Goal: Information Seeking & Learning: Learn about a topic

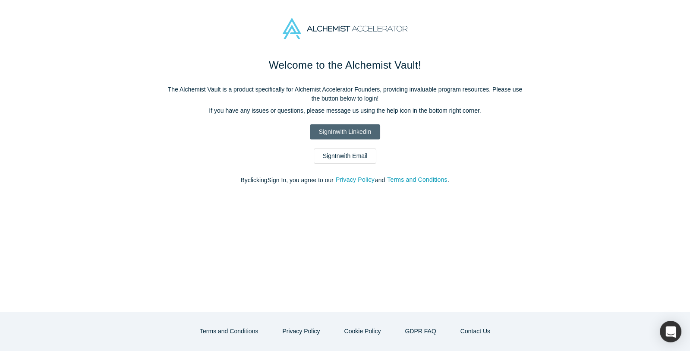
click at [334, 133] on link "Sign In with LinkedIn" at bounding box center [345, 131] width 70 height 15
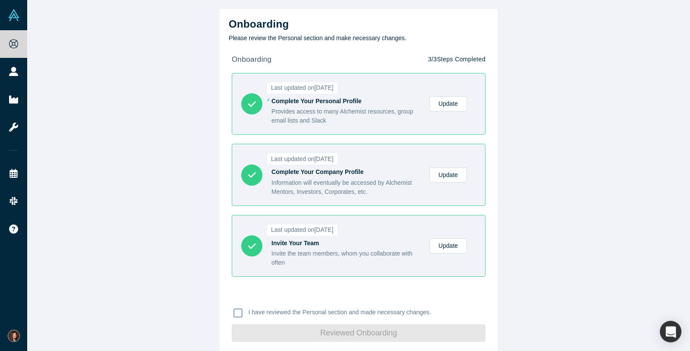
scroll to position [9, 0]
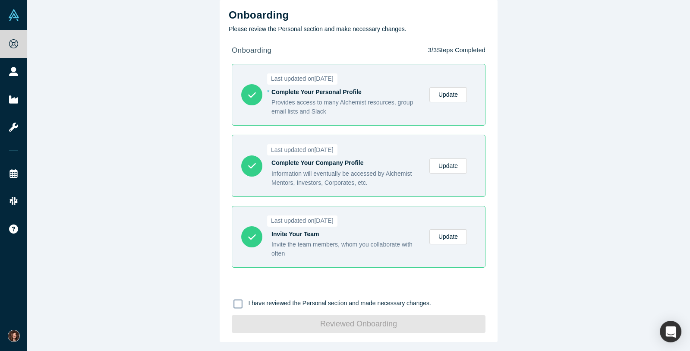
click at [241, 302] on icon at bounding box center [237, 303] width 9 height 9
click at [0, 0] on input "I have reviewed the Personal section and made necessary changes." at bounding box center [0, 0] width 0 height 0
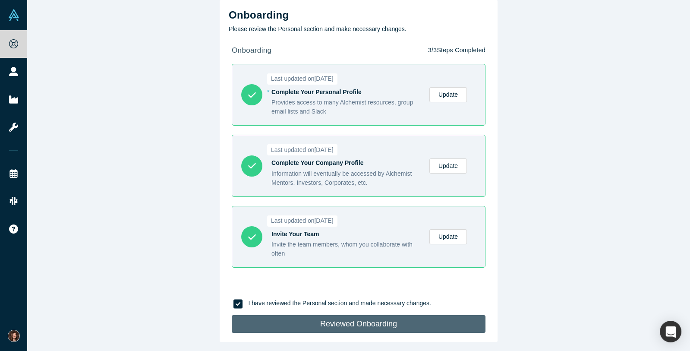
click at [331, 328] on button "Reviewed Onboarding" at bounding box center [359, 324] width 254 height 18
click at [361, 326] on button "Reviewed Onboarding" at bounding box center [359, 324] width 254 height 18
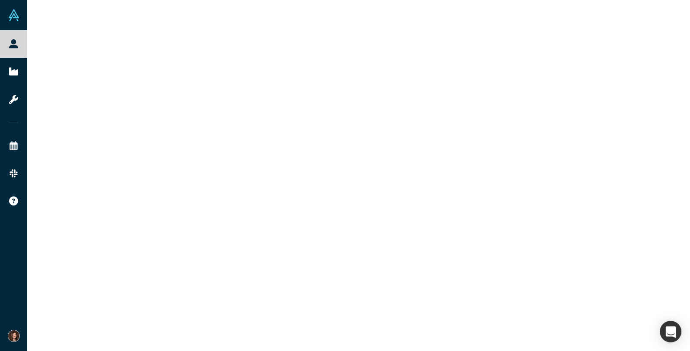
click at [445, 97] on div at bounding box center [358, 175] width 663 height 351
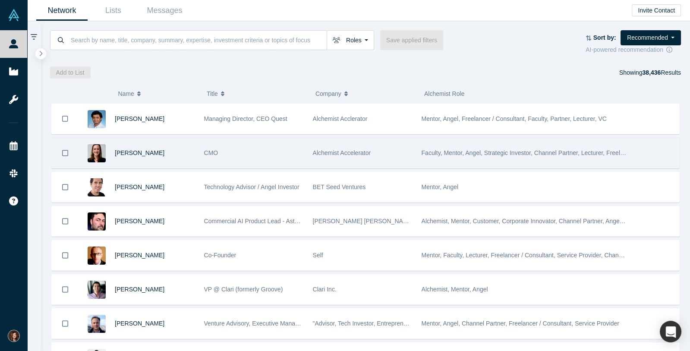
scroll to position [440, 0]
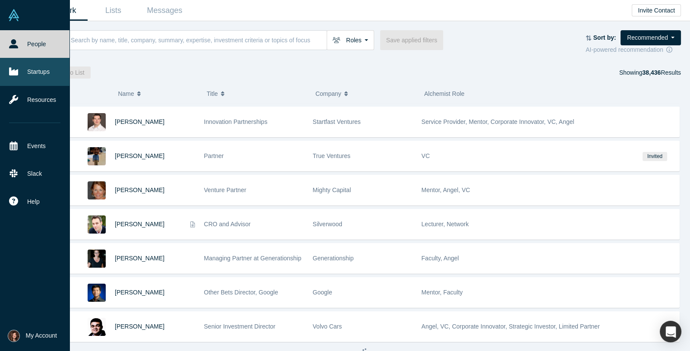
click at [41, 78] on link "Startups" at bounding box center [34, 72] width 69 height 28
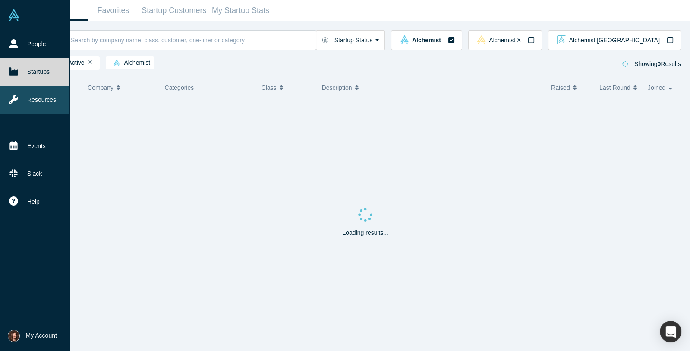
click at [43, 101] on link "Resources" at bounding box center [34, 100] width 69 height 28
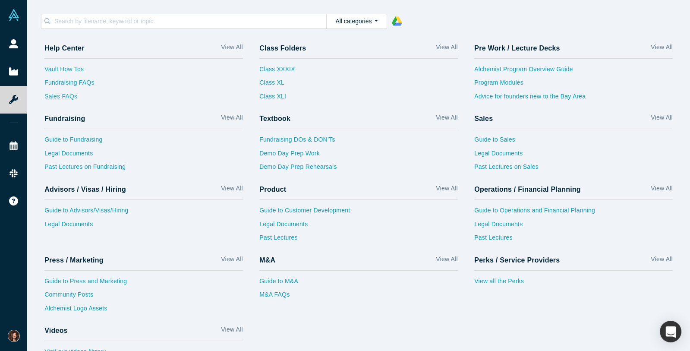
click at [64, 96] on link "Sales FAQs" at bounding box center [143, 99] width 198 height 14
click at [507, 97] on link "Advice for founders new to the Bay Area" at bounding box center [573, 99] width 198 height 14
click at [671, 43] on link "View All" at bounding box center [662, 49] width 22 height 13
click at [661, 47] on link "View All" at bounding box center [662, 48] width 22 height 13
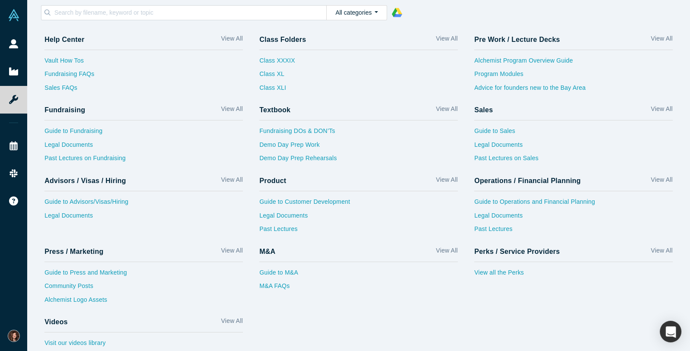
scroll to position [12, 0]
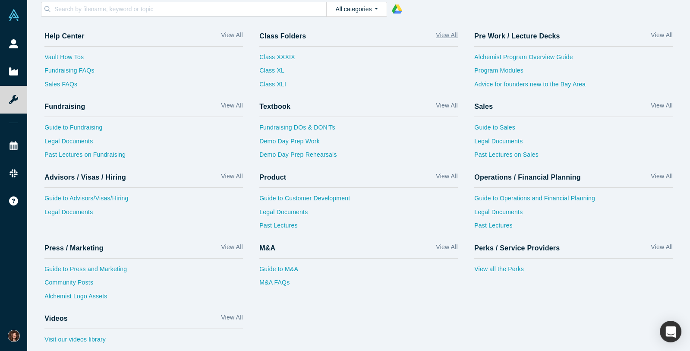
click at [449, 38] on link "View All" at bounding box center [447, 37] width 22 height 13
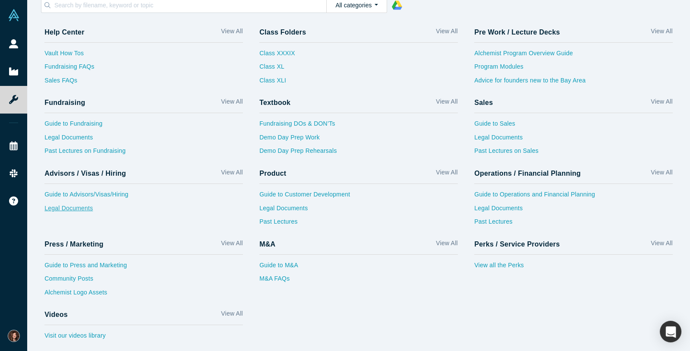
click at [75, 210] on link "Legal Documents" at bounding box center [143, 211] width 198 height 14
click at [88, 190] on link "Guide to Advisors/Visas/Hiring" at bounding box center [143, 197] width 198 height 14
click at [502, 265] on link "View all the Perks" at bounding box center [573, 268] width 198 height 14
